Goal: Check status: Check status

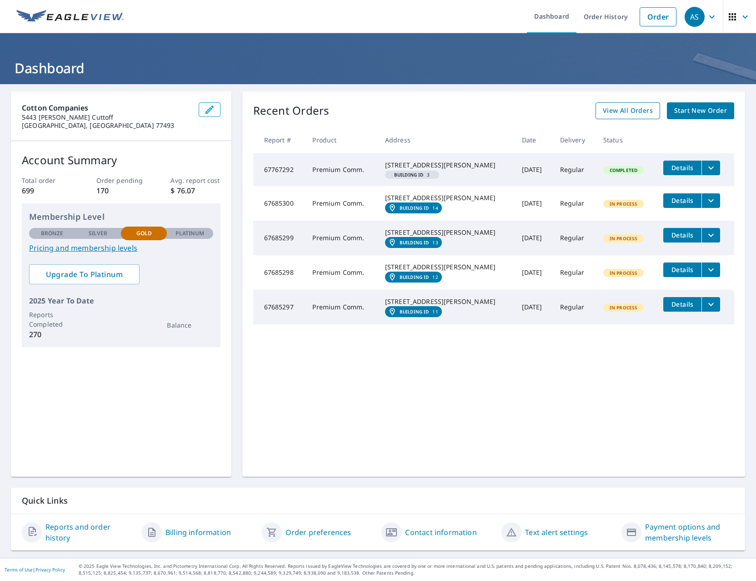
click at [635, 113] on span "View All Orders" at bounding box center [628, 110] width 50 height 11
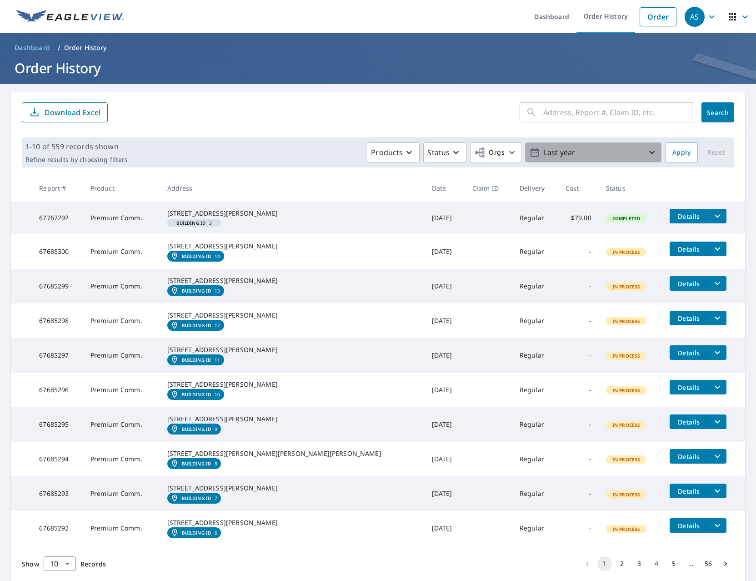
click at [558, 150] on p "Last year" at bounding box center [593, 153] width 106 height 16
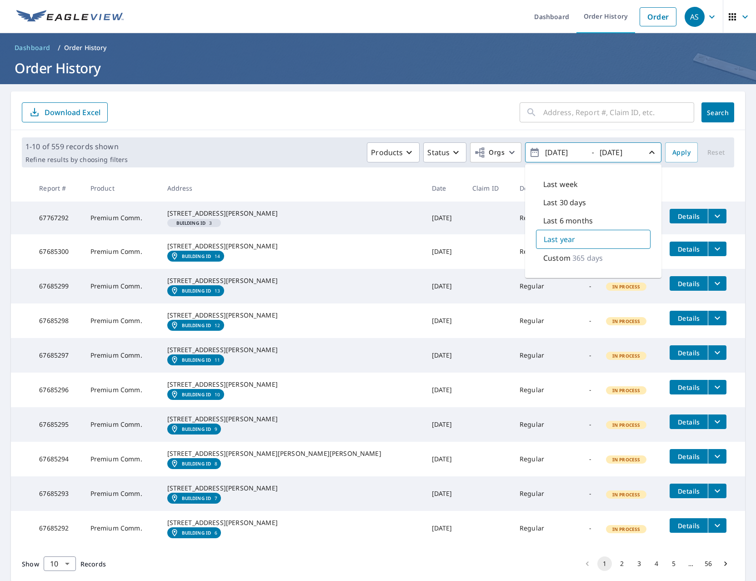
click at [572, 177] on div "Last week" at bounding box center [593, 184] width 115 height 18
type input "[DATE]"
click at [675, 157] on span "Apply" at bounding box center [681, 152] width 18 height 11
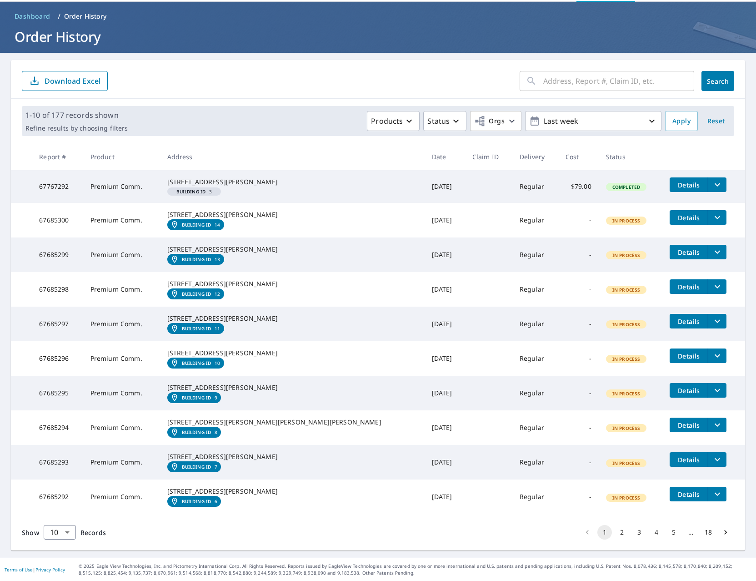
scroll to position [123, 0]
click at [615, 532] on button "2" at bounding box center [622, 532] width 15 height 15
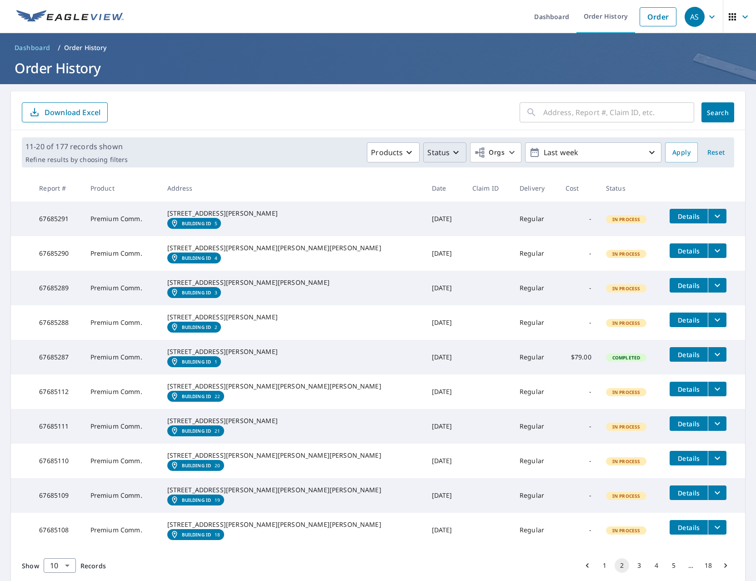
click at [451, 155] on icon "button" at bounding box center [456, 152] width 11 height 11
click at [470, 268] on p "Completed" at bounding box center [465, 264] width 38 height 11
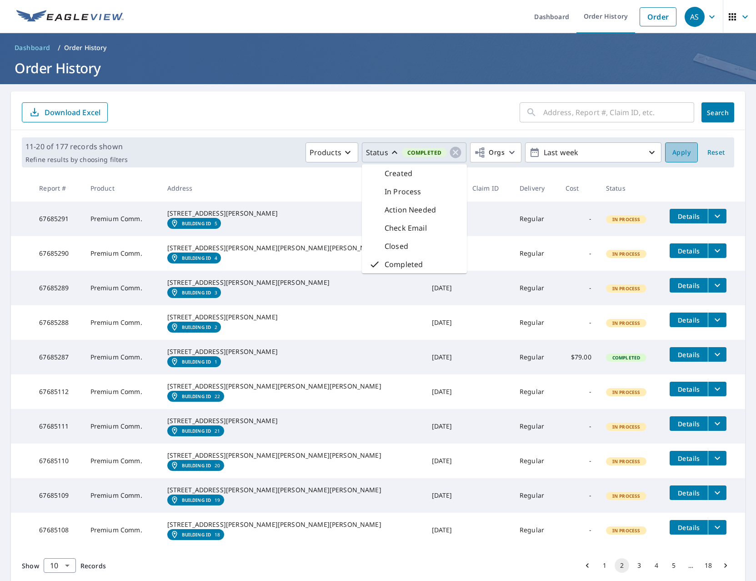
click at [681, 158] on span "Apply" at bounding box center [681, 152] width 18 height 11
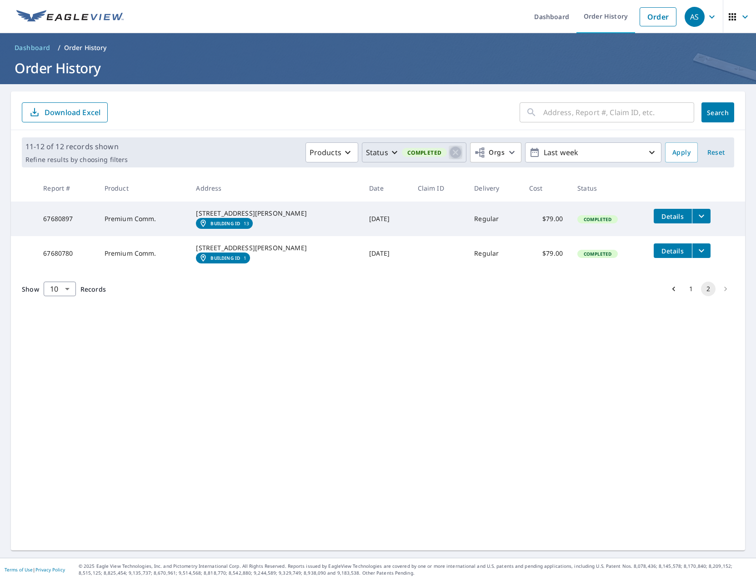
click at [450, 150] on icon "button" at bounding box center [455, 152] width 11 height 11
click at [677, 147] on span "Apply" at bounding box center [681, 152] width 18 height 11
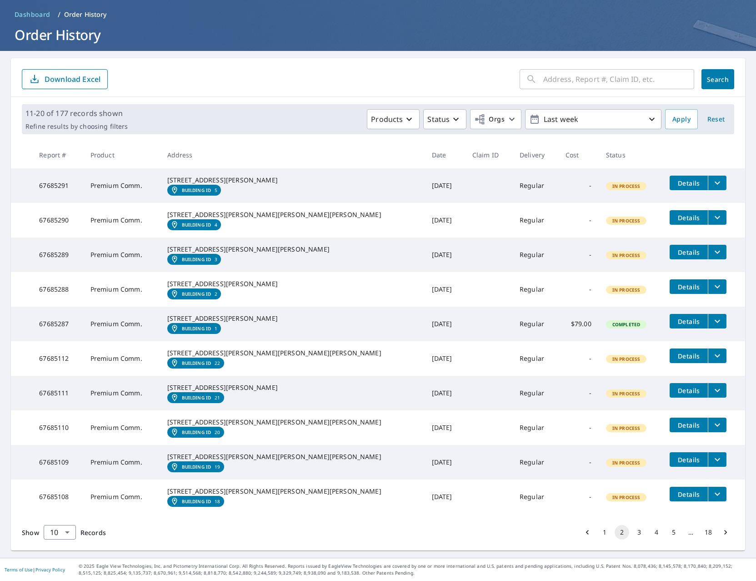
scroll to position [124, 0]
click at [56, 535] on body "AS AS Dashboard Order History Order AS Dashboard / Order History Order History …" at bounding box center [378, 290] width 756 height 581
click at [60, 558] on li "100" at bounding box center [59, 561] width 32 height 16
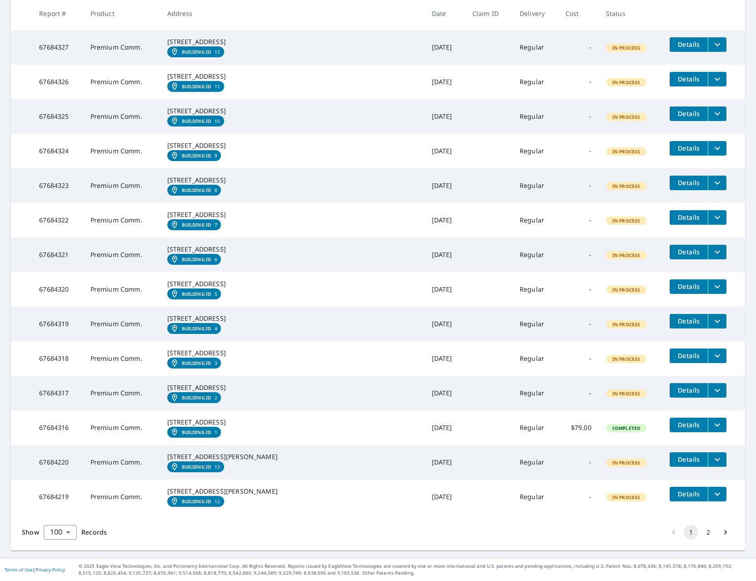
scroll to position [4052, 0]
click at [706, 534] on button "2" at bounding box center [708, 532] width 15 height 15
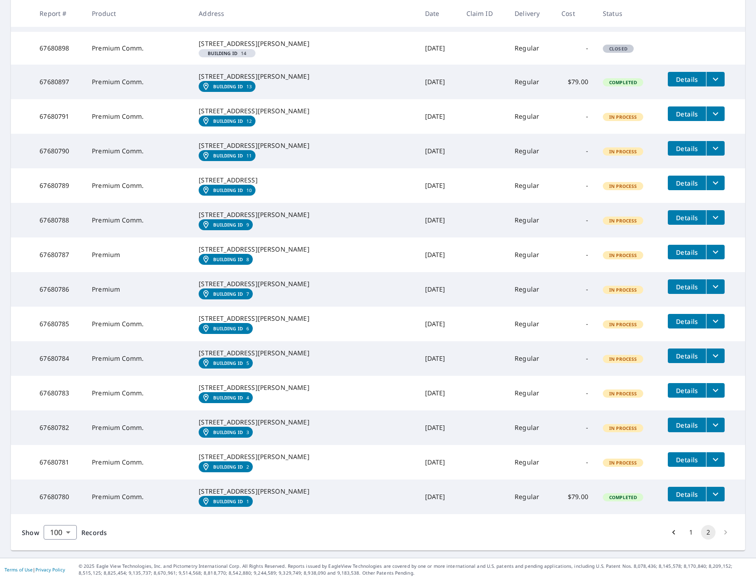
scroll to position [2992, 0]
